Goal: Transaction & Acquisition: Book appointment/travel/reservation

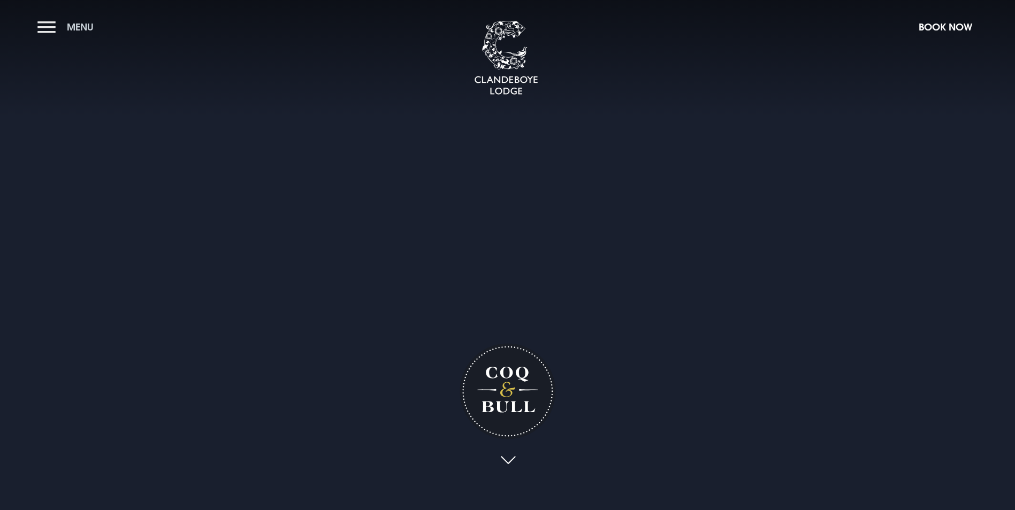
click at [48, 27] on button "Menu" at bounding box center [68, 27] width 62 height 23
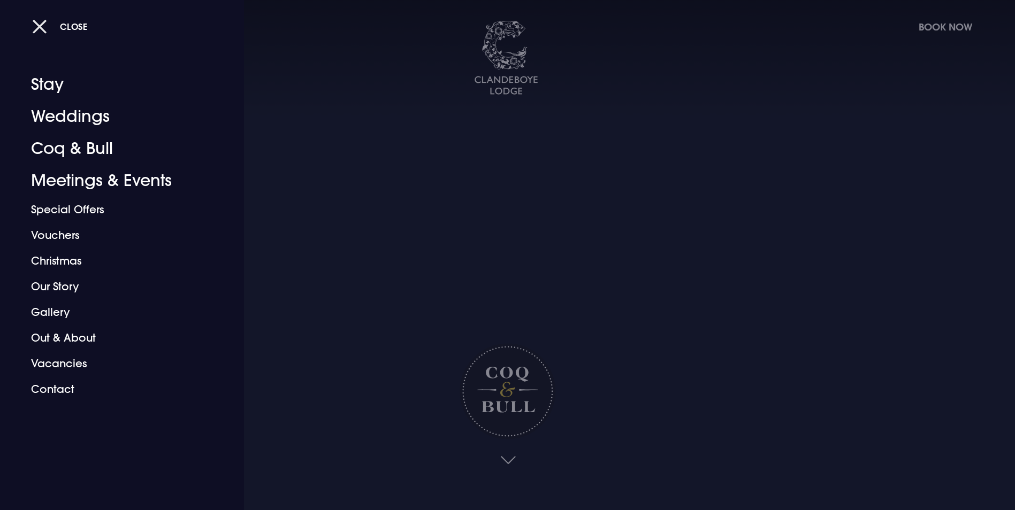
click at [44, 32] on button "Close" at bounding box center [60, 27] width 56 height 22
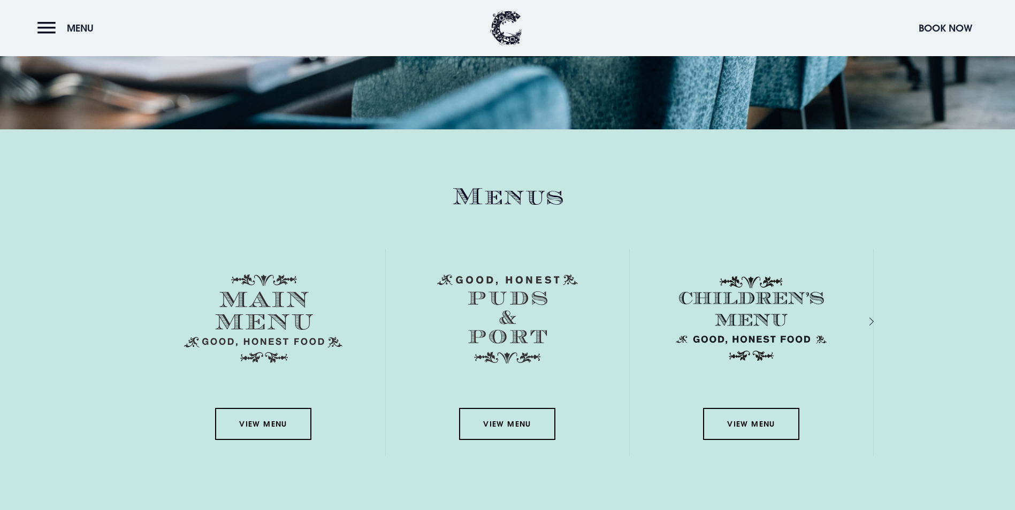
scroll to position [1530, 0]
click at [272, 408] on link "View Menu" at bounding box center [263, 424] width 96 height 32
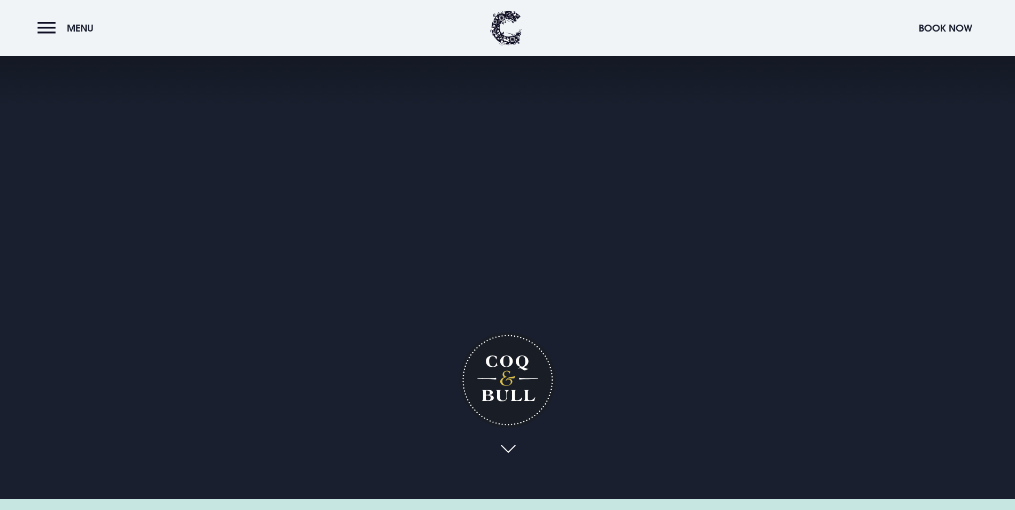
scroll to position [0, 0]
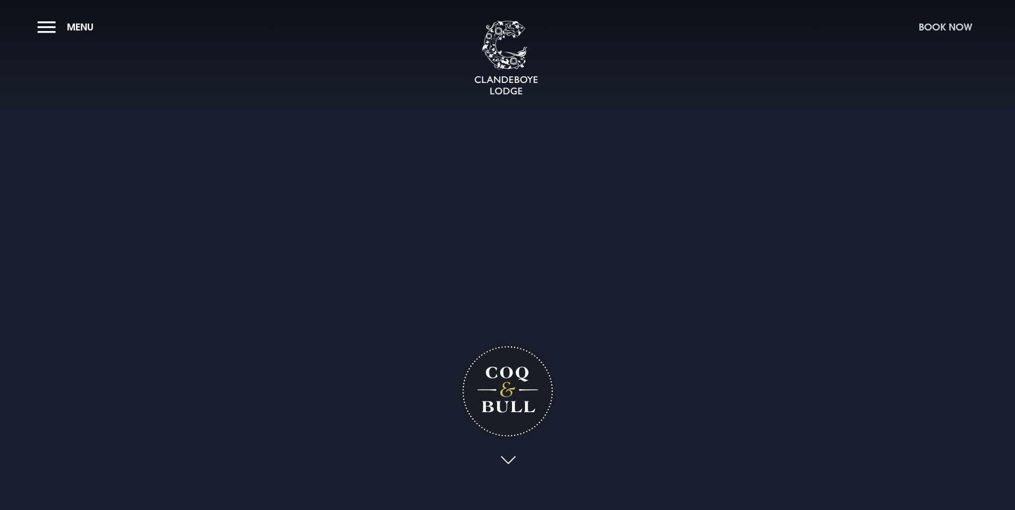
click at [942, 22] on button "Book Now" at bounding box center [945, 27] width 64 height 23
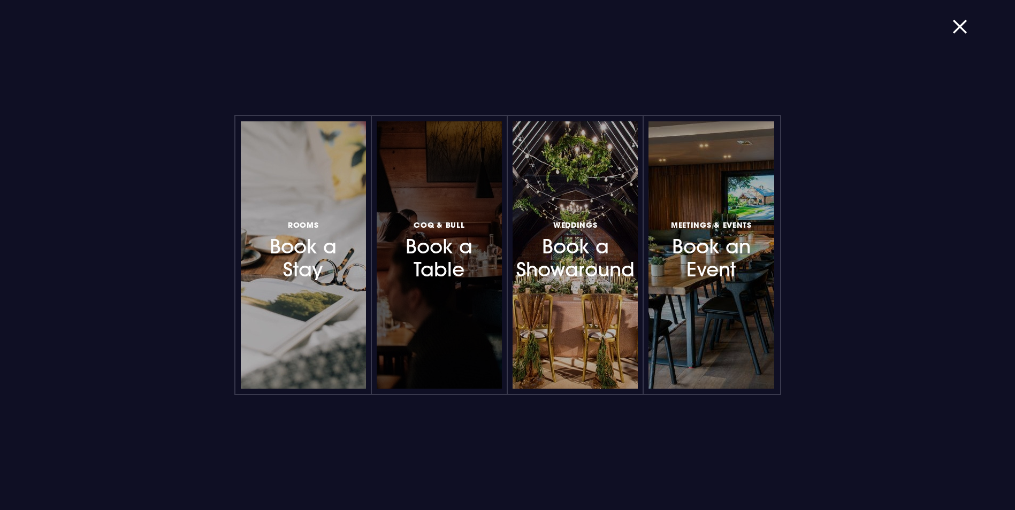
click at [459, 257] on h3 "Coq & Bull Book a Table" at bounding box center [439, 250] width 93 height 64
